Goal: Information Seeking & Learning: Compare options

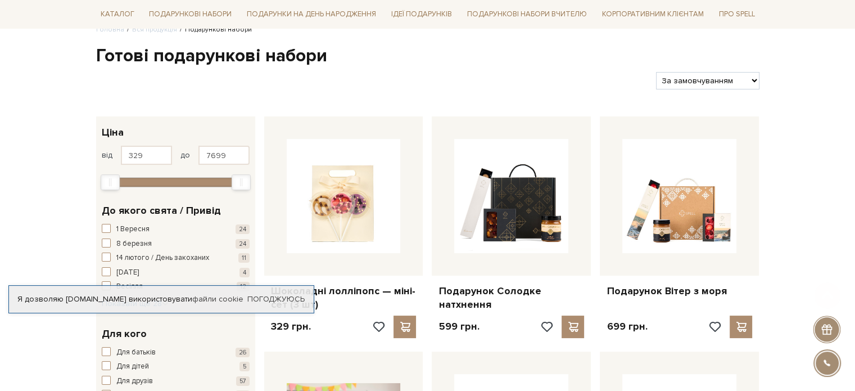
scroll to position [112, 0]
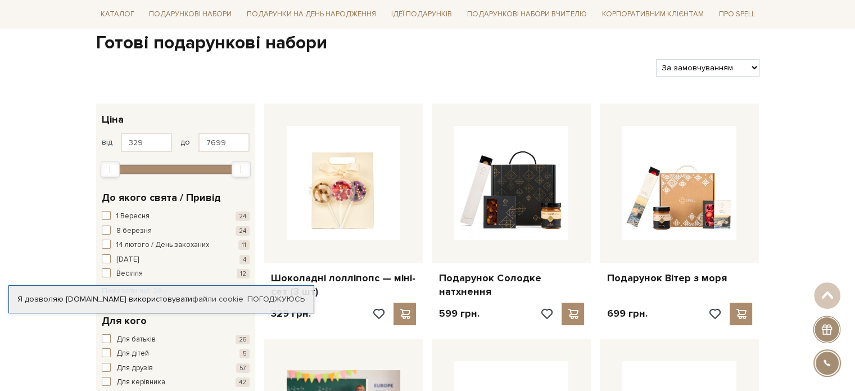
click at [750, 67] on select "За замовчуванням За Ціною (зростання) За Ціною (зменшення) Новинки За популярні…" at bounding box center [707, 67] width 103 height 17
select select "[URL][DOMAIN_NAME]"
click at [656, 59] on select "За замовчуванням За Ціною (зростання) За Ціною (зменшення) Новинки За популярні…" at bounding box center [707, 67] width 103 height 17
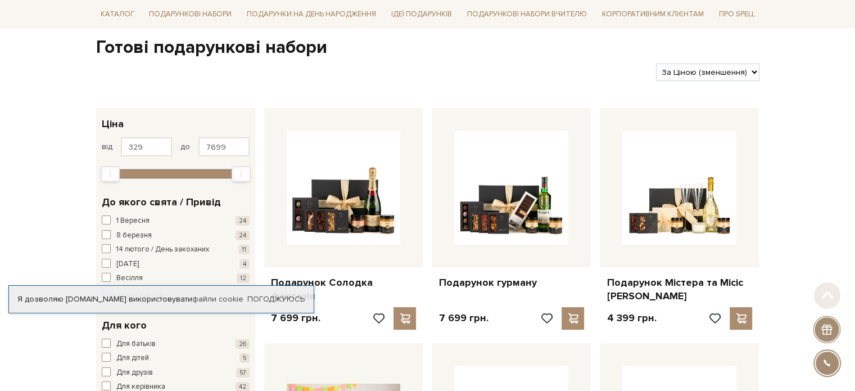
scroll to position [112, 0]
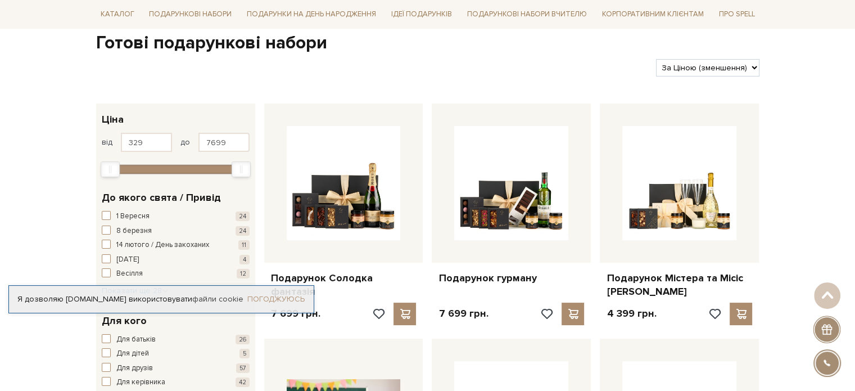
click at [279, 300] on link "Погоджуюсь" at bounding box center [275, 299] width 57 height 10
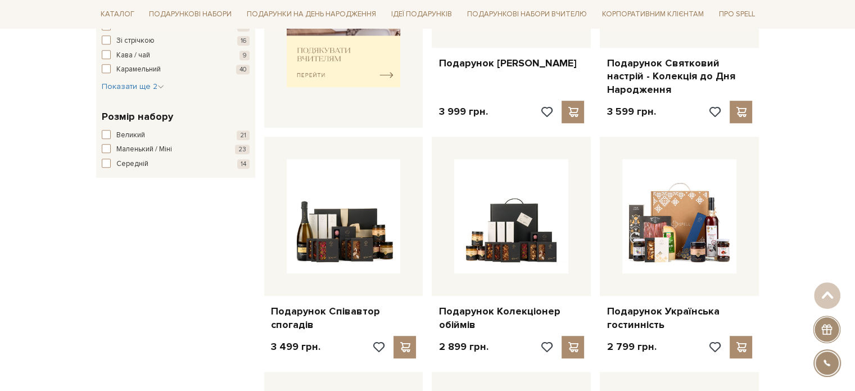
scroll to position [618, 0]
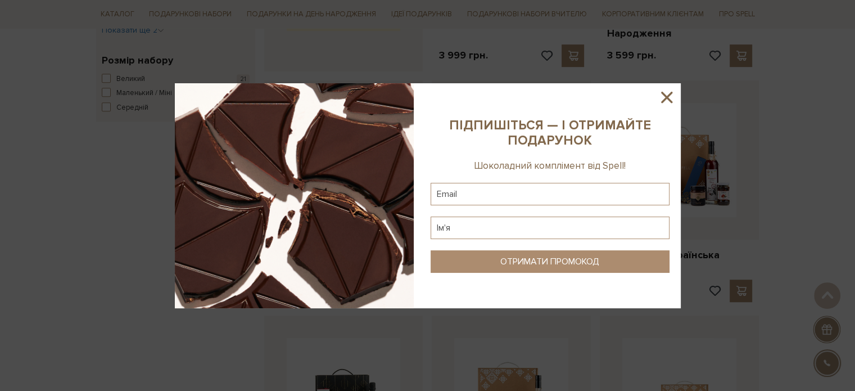
click at [667, 98] on icon at bounding box center [666, 97] width 11 height 11
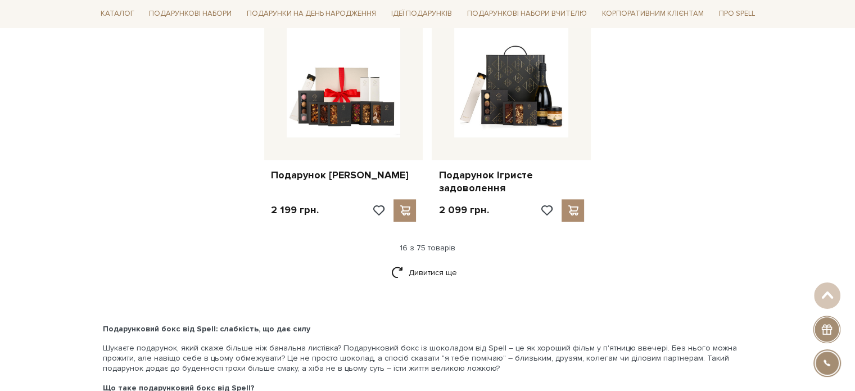
scroll to position [1461, 0]
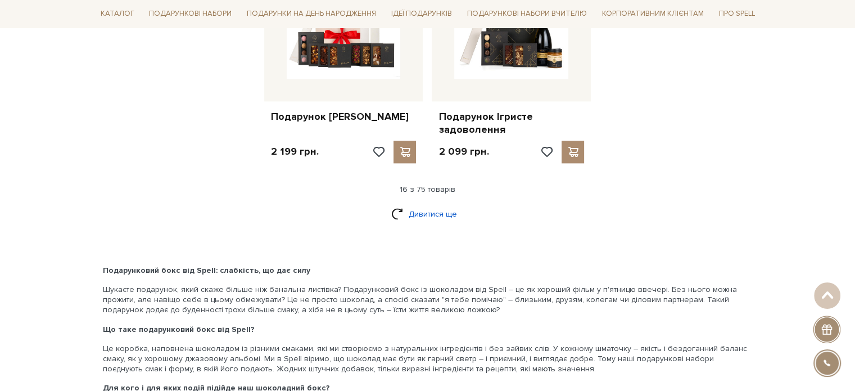
click at [427, 210] on link "Дивитися ще" at bounding box center [427, 214] width 73 height 20
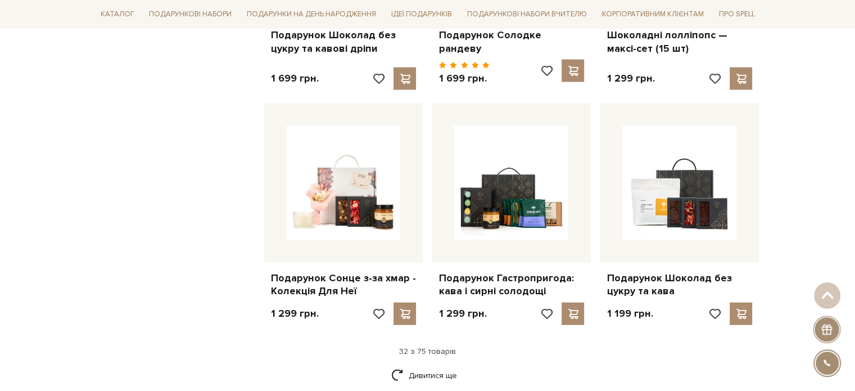
scroll to position [2586, 0]
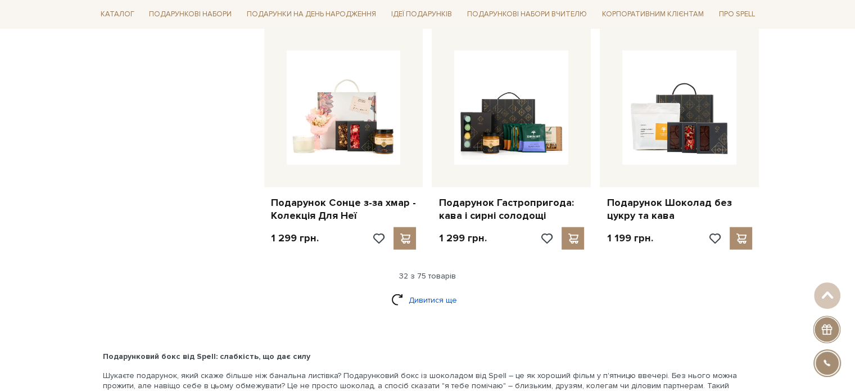
click at [423, 291] on link "Дивитися ще" at bounding box center [427, 300] width 73 height 20
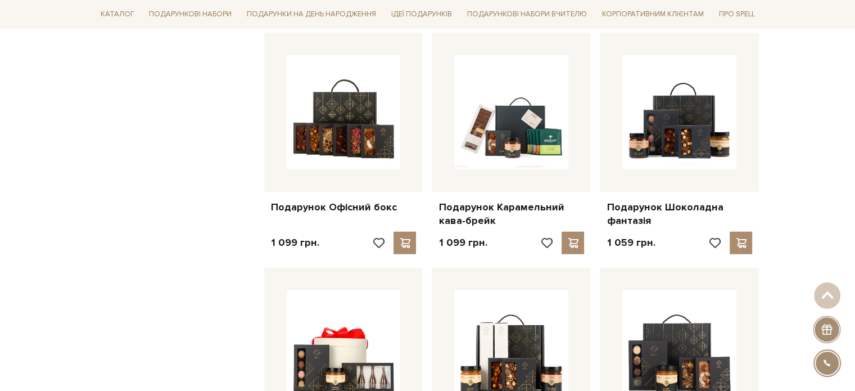
scroll to position [3092, 0]
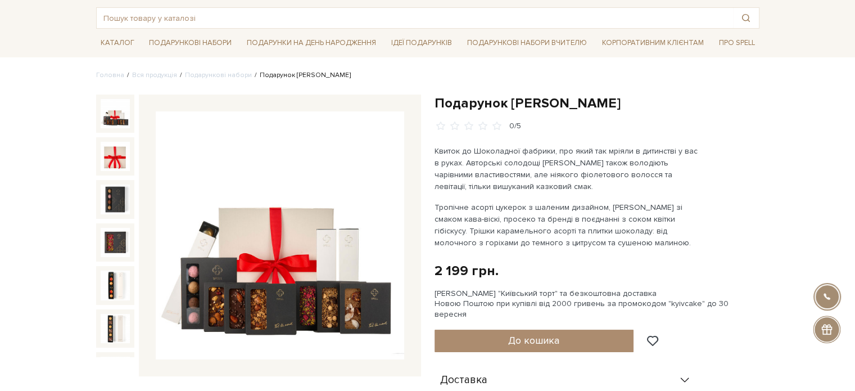
scroll to position [56, 0]
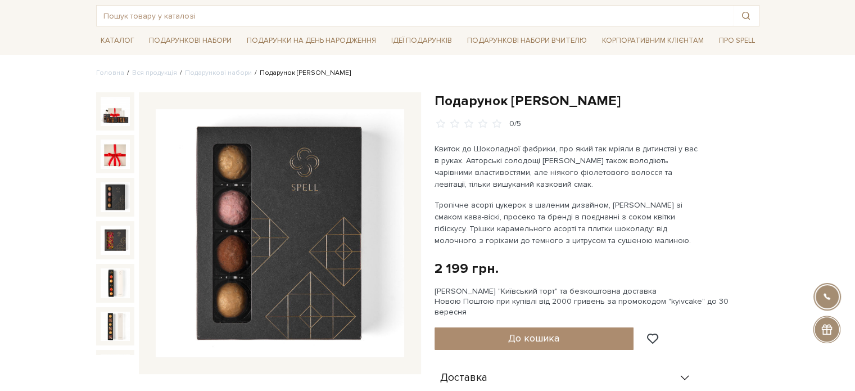
click at [119, 192] on img at bounding box center [115, 196] width 29 height 29
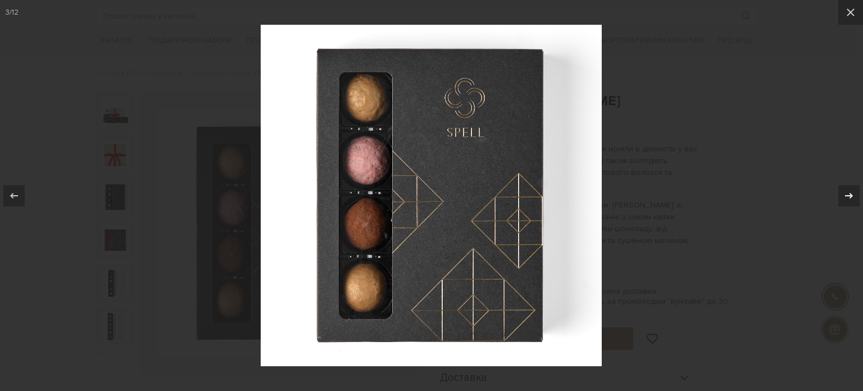
click at [850, 194] on icon at bounding box center [849, 195] width 13 height 13
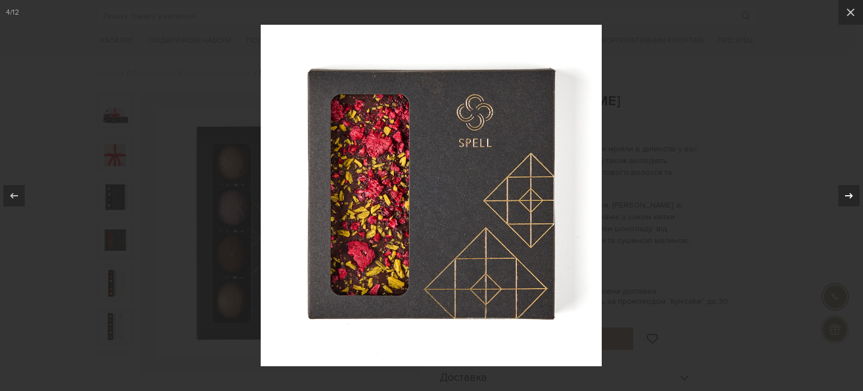
click at [845, 195] on icon at bounding box center [849, 195] width 8 height 6
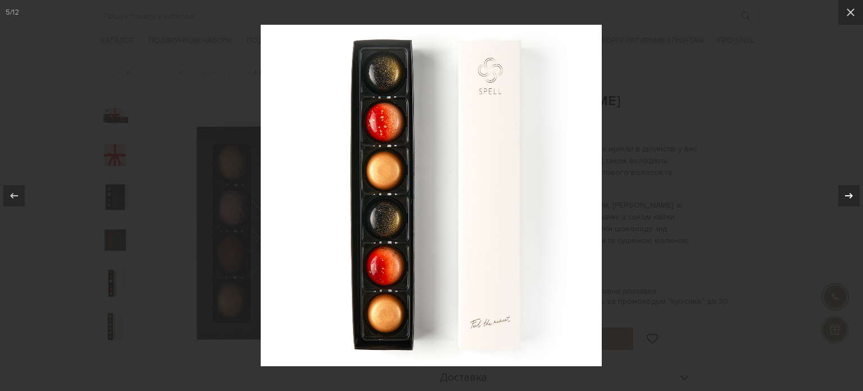
click at [844, 195] on icon at bounding box center [849, 195] width 13 height 13
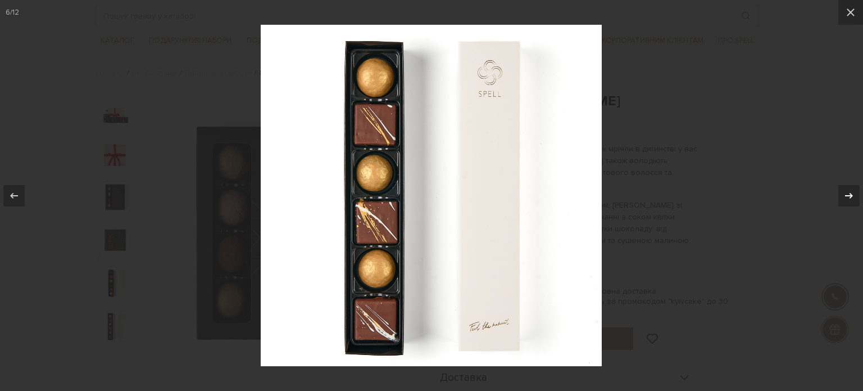
click at [843, 195] on icon at bounding box center [849, 195] width 13 height 13
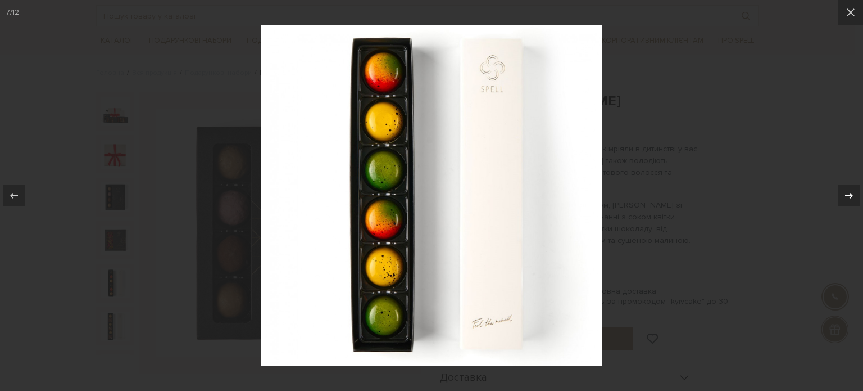
click at [841, 195] on div at bounding box center [849, 195] width 21 height 21
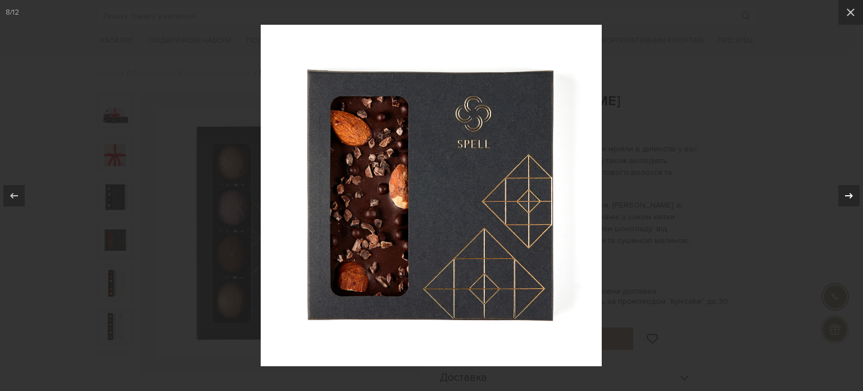
click at [840, 195] on div at bounding box center [849, 195] width 21 height 21
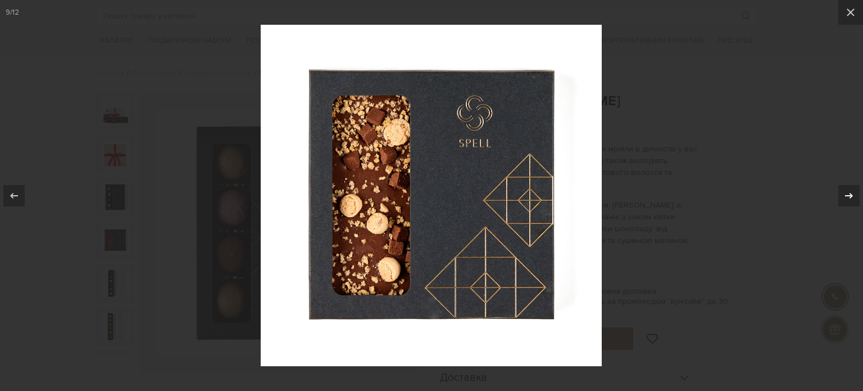
click at [840, 195] on div at bounding box center [849, 195] width 21 height 21
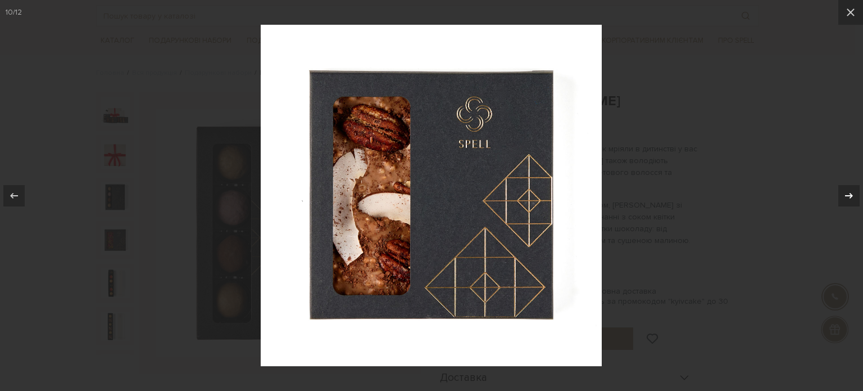
click at [839, 195] on div at bounding box center [849, 195] width 21 height 21
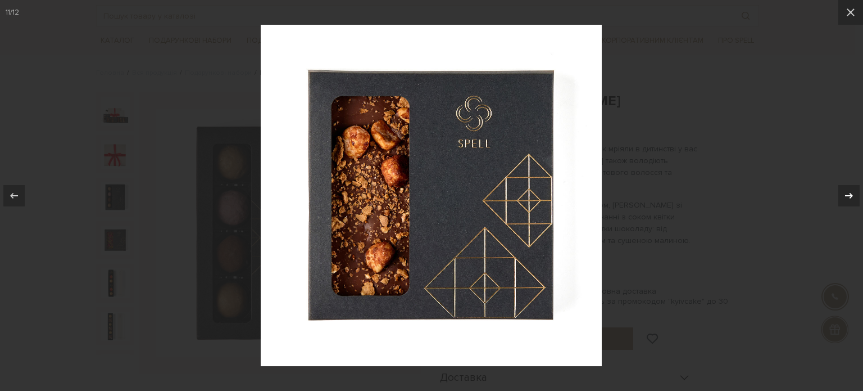
click at [839, 195] on div at bounding box center [849, 195] width 21 height 21
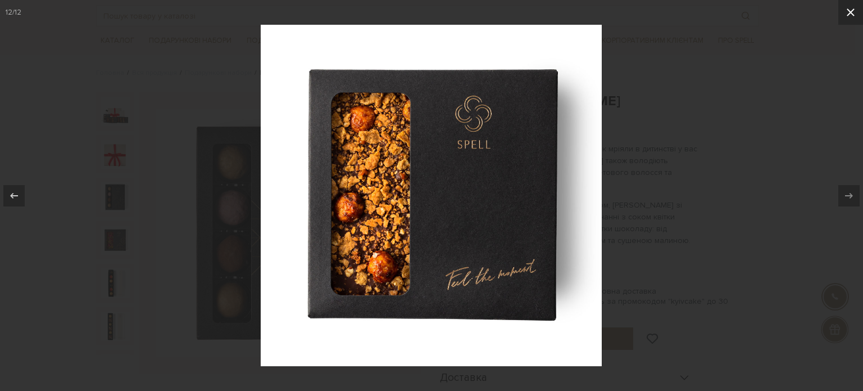
click at [847, 13] on icon at bounding box center [850, 12] width 13 height 13
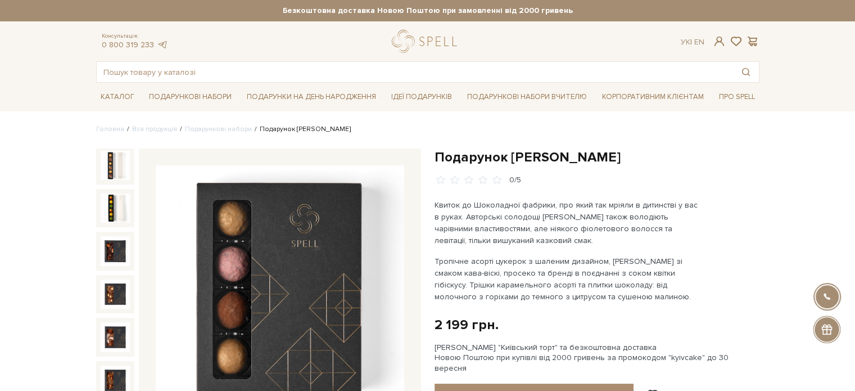
scroll to position [56, 0]
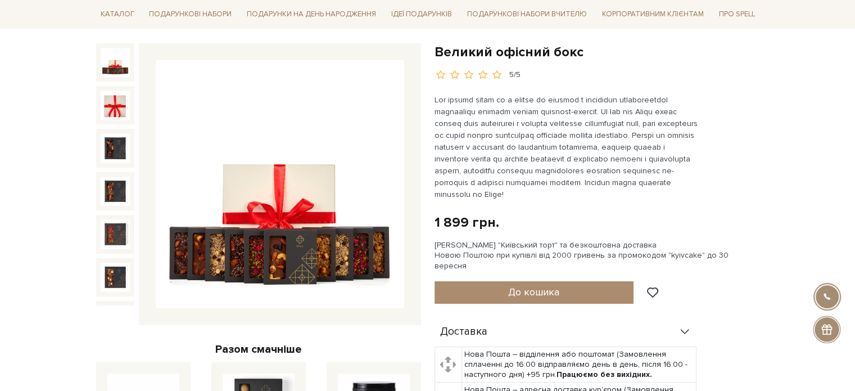
scroll to position [112, 0]
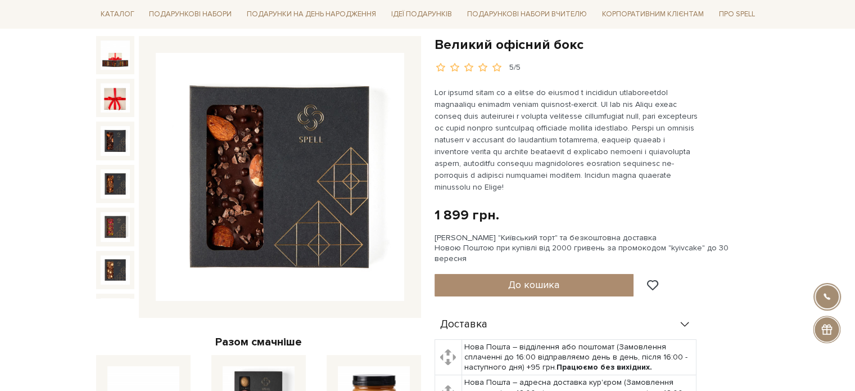
click at [112, 134] on img at bounding box center [115, 140] width 29 height 29
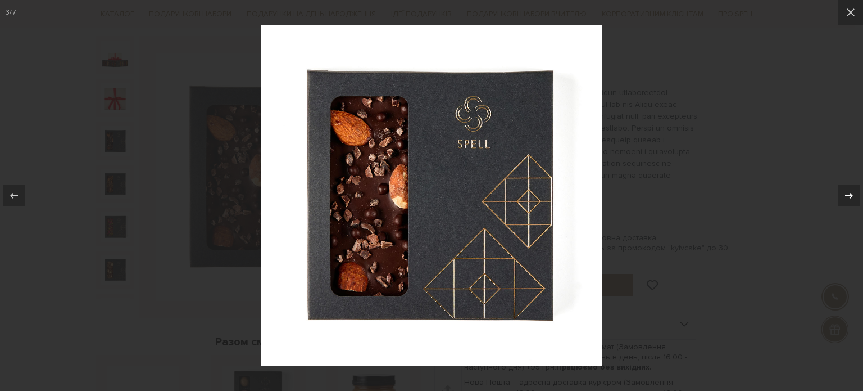
click at [847, 191] on icon at bounding box center [849, 195] width 13 height 13
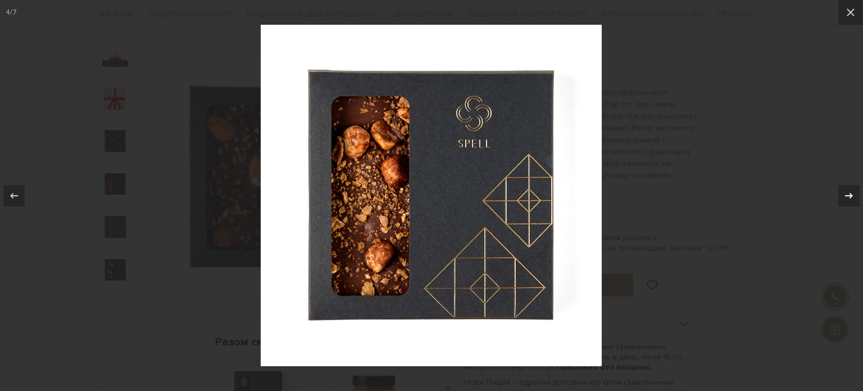
click at [846, 191] on icon at bounding box center [849, 195] width 13 height 13
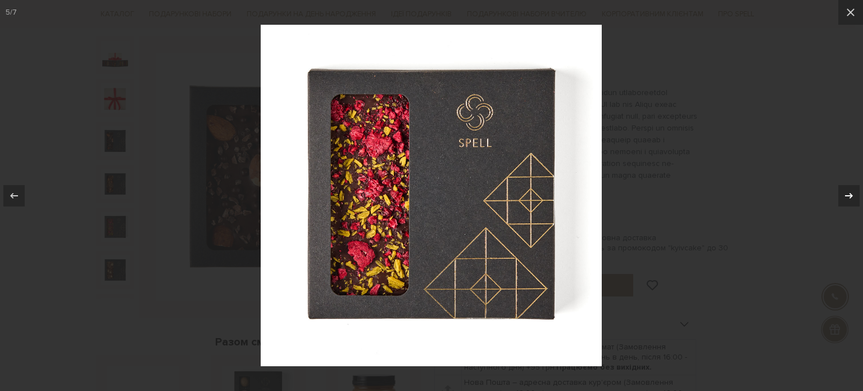
click at [845, 191] on icon at bounding box center [849, 195] width 13 height 13
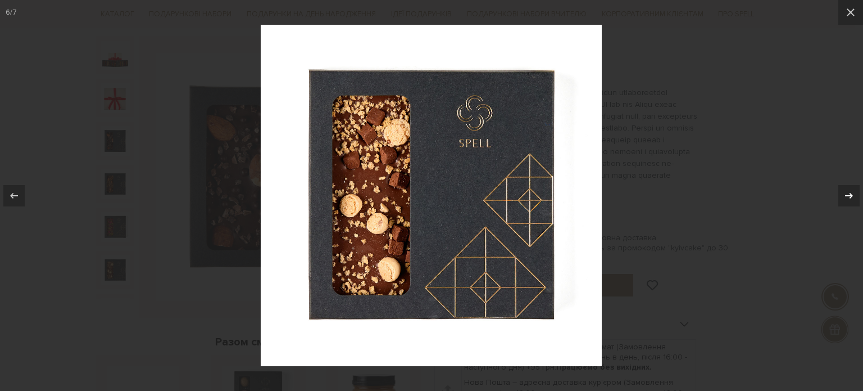
click at [845, 191] on icon at bounding box center [849, 195] width 13 height 13
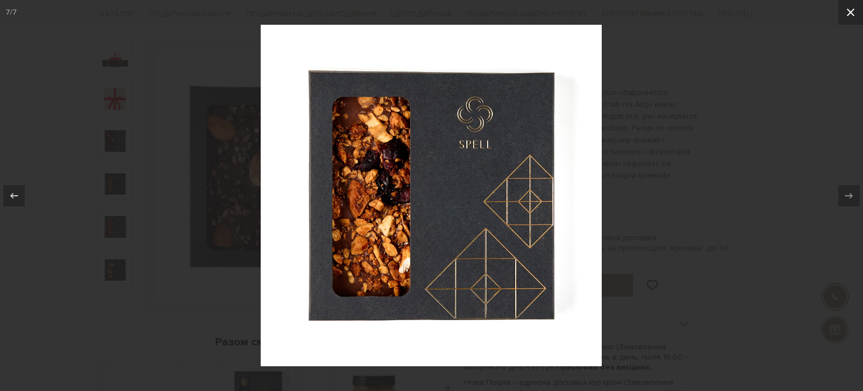
click at [852, 7] on icon at bounding box center [850, 12] width 13 height 13
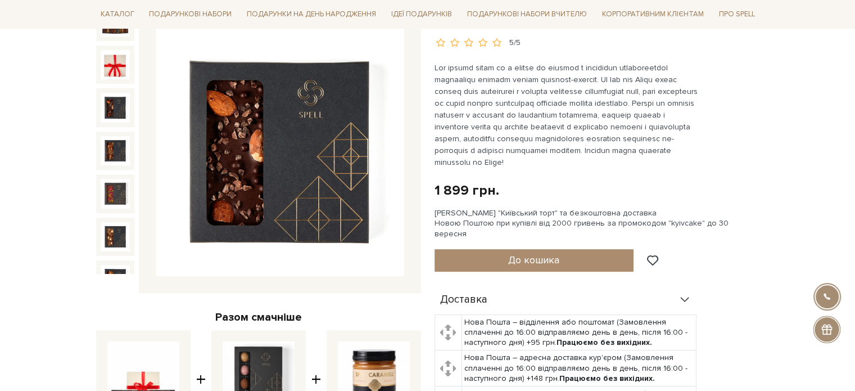
scroll to position [112, 0]
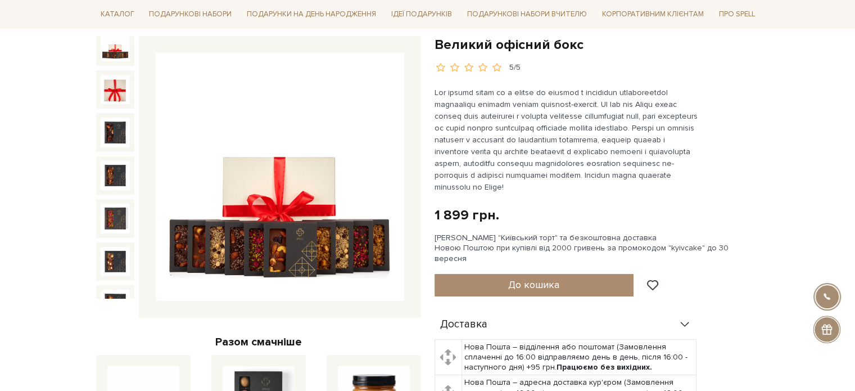
click at [111, 49] on img at bounding box center [115, 46] width 29 height 29
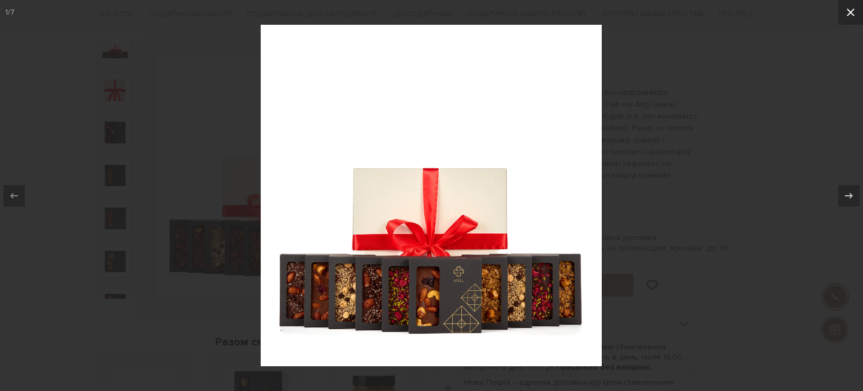
click at [853, 11] on icon at bounding box center [850, 12] width 13 height 13
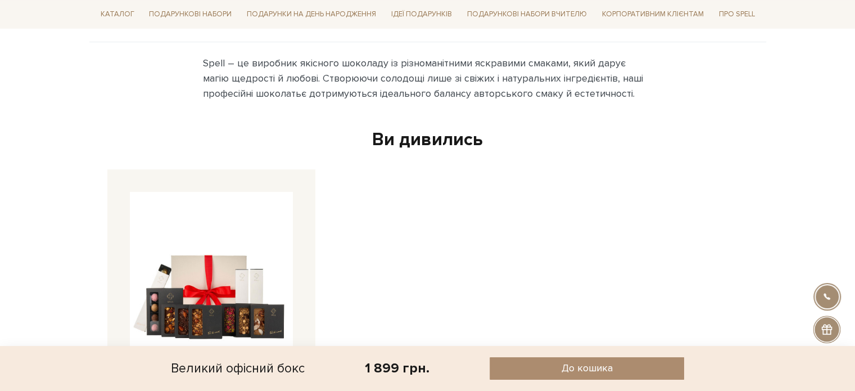
scroll to position [675, 0]
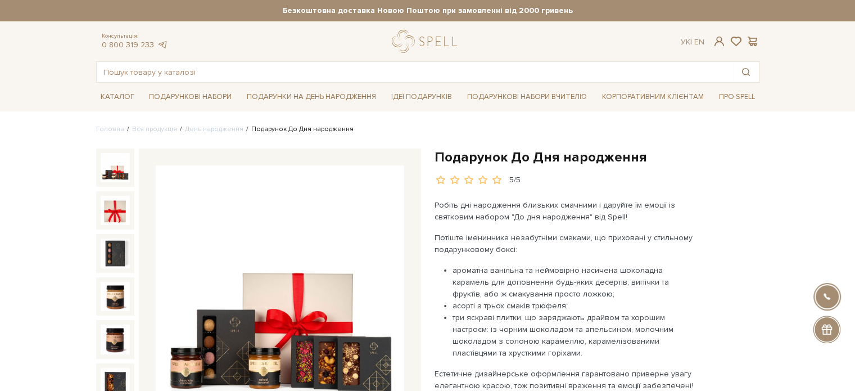
scroll to position [112, 0]
